Goal: Find specific page/section: Find specific page/section

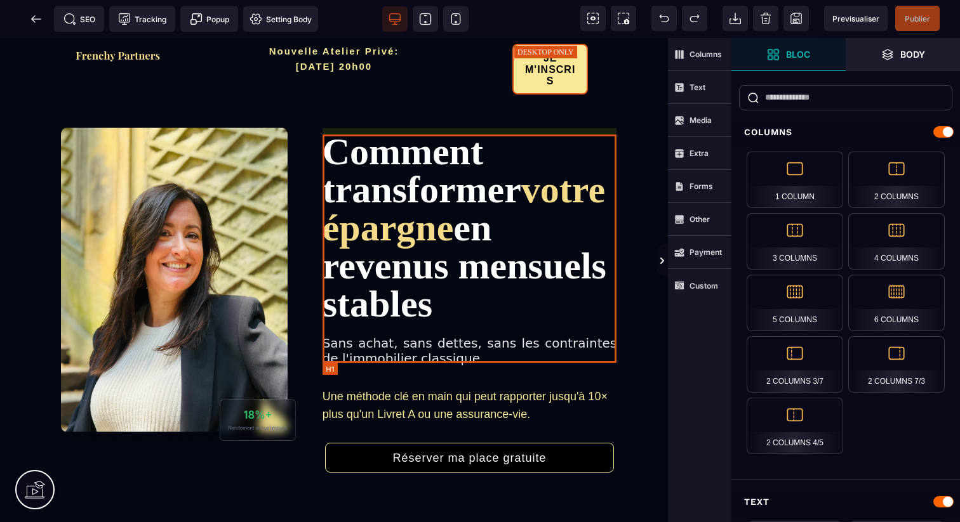
click at [613, 249] on h1 "Comment transformer votre épargne en revenus mensuels stables" at bounding box center [469, 228] width 295 height 190
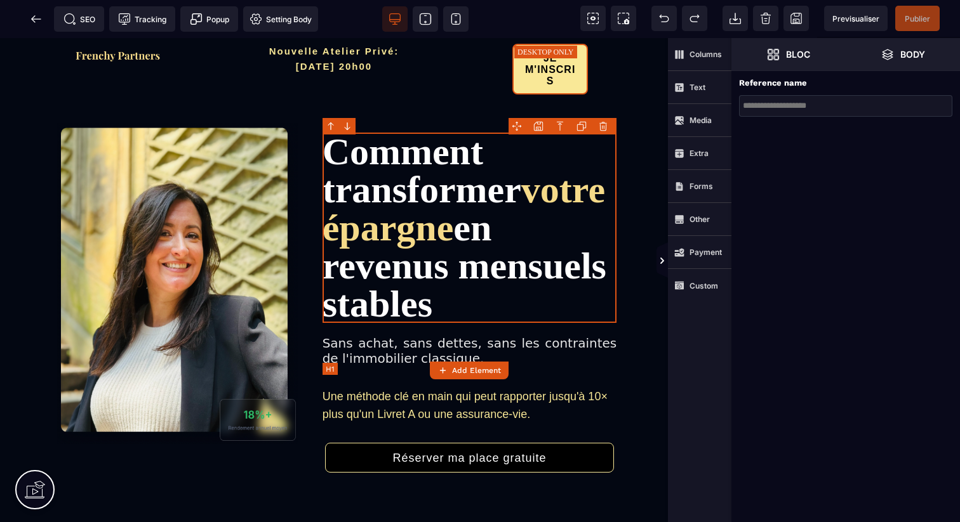
click at [613, 249] on h1 "Comment transformer votre épargne en revenus mensuels stables" at bounding box center [469, 228] width 295 height 190
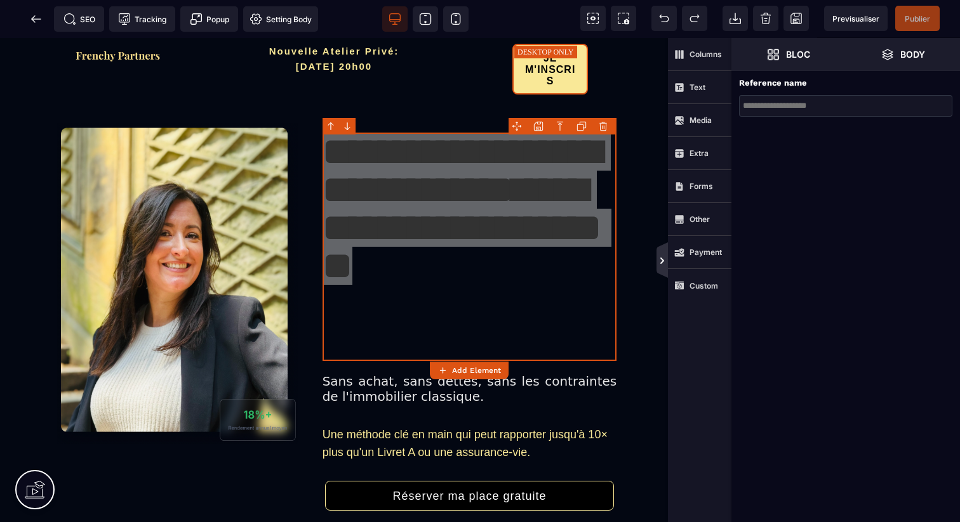
click at [659, 250] on icon at bounding box center [661, 261] width 11 height 36
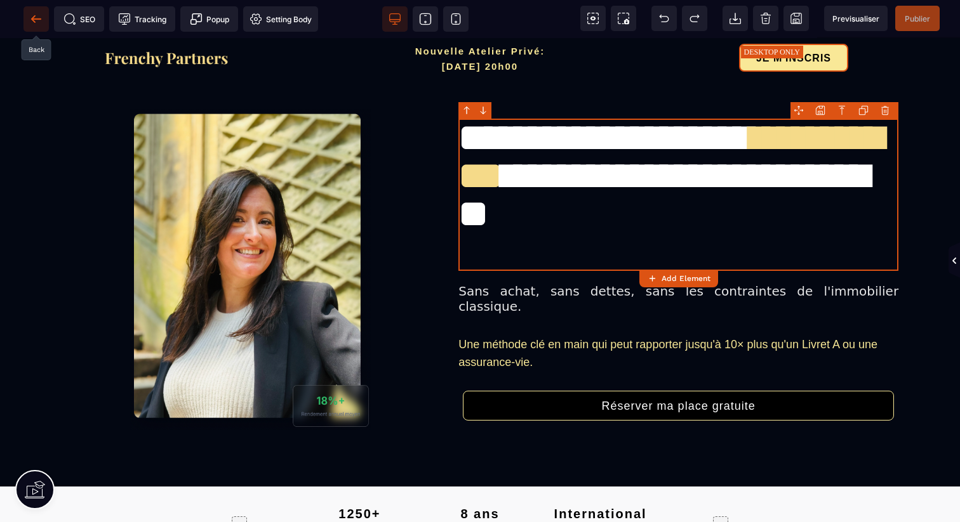
click at [41, 18] on icon at bounding box center [36, 19] width 13 height 13
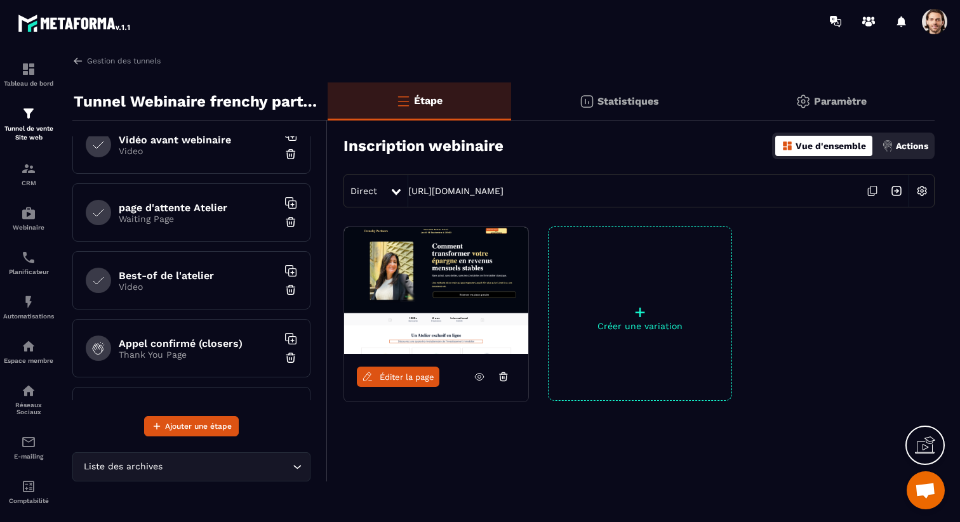
scroll to position [155, 0]
click at [206, 290] on p "Video" at bounding box center [198, 289] width 159 height 10
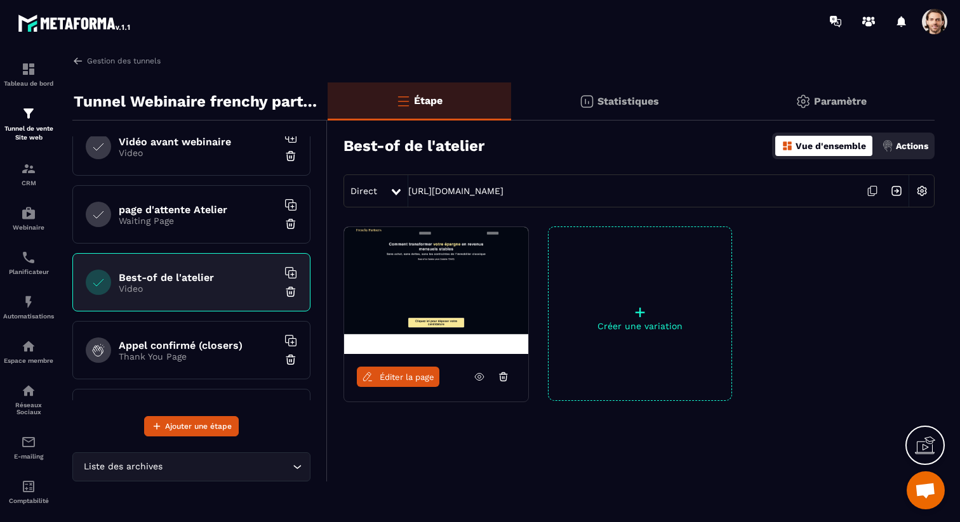
click at [407, 381] on span "Éditer la page" at bounding box center [407, 378] width 55 height 10
